Goal: Find specific page/section

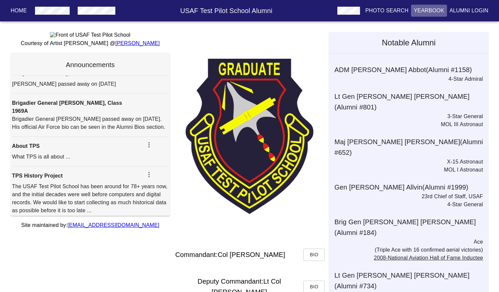
click at [429, 10] on p "Yearbook" at bounding box center [429, 11] width 30 height 8
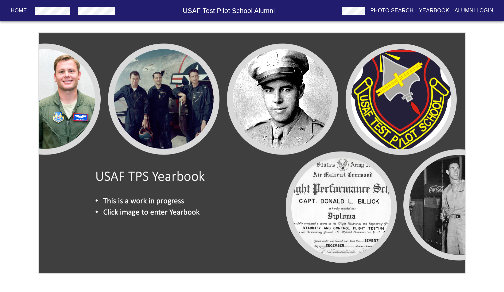
click at [137, 213] on img at bounding box center [252, 153] width 428 height 242
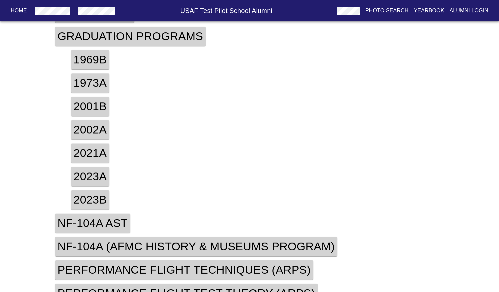
scroll to position [203, 0]
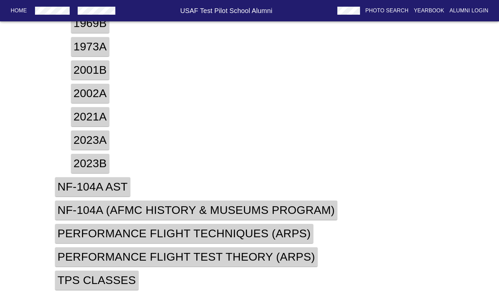
click at [86, 279] on h4 "TPS Classes" at bounding box center [97, 279] width 84 height 19
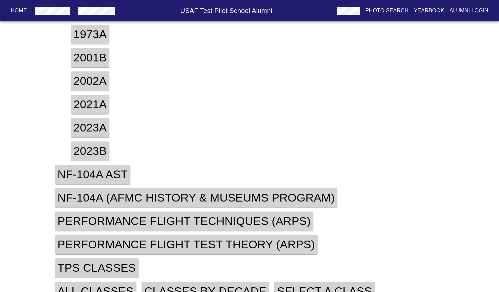
scroll to position [226, 0]
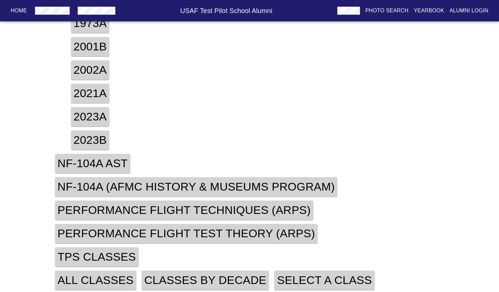
click at [107, 279] on h4 "All Classes" at bounding box center [95, 279] width 81 height 19
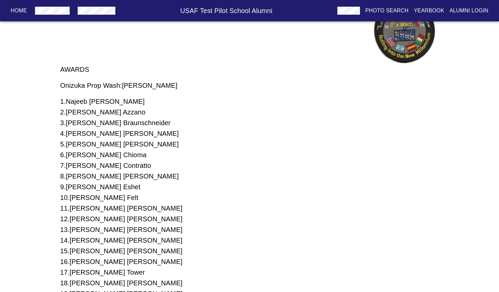
scroll to position [34372, 0]
